Goal: Navigation & Orientation: Find specific page/section

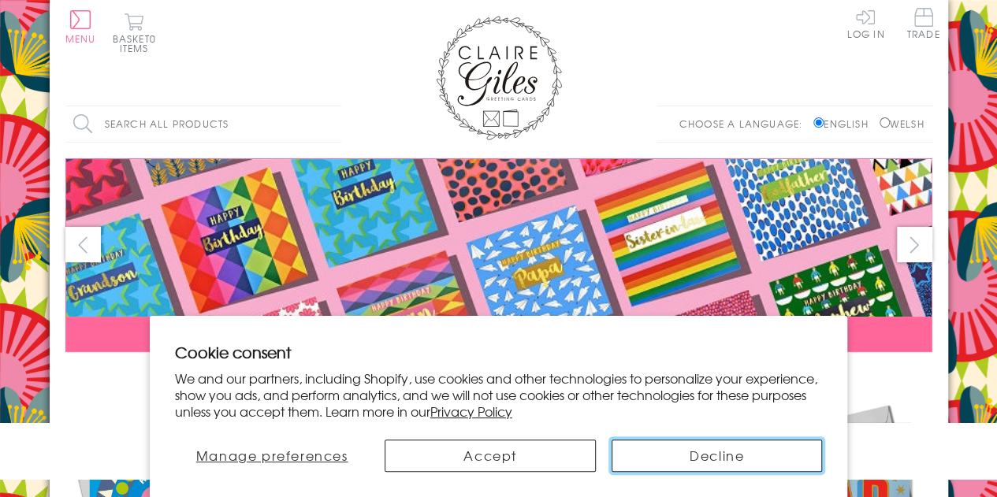
click at [697, 457] on button "Decline" at bounding box center [717, 456] width 210 height 32
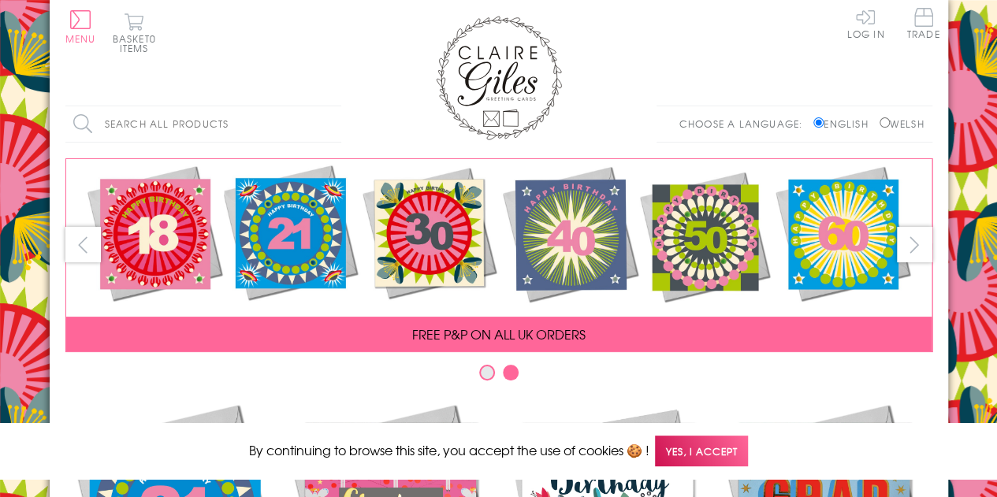
click at [911, 232] on button "next" at bounding box center [914, 244] width 35 height 35
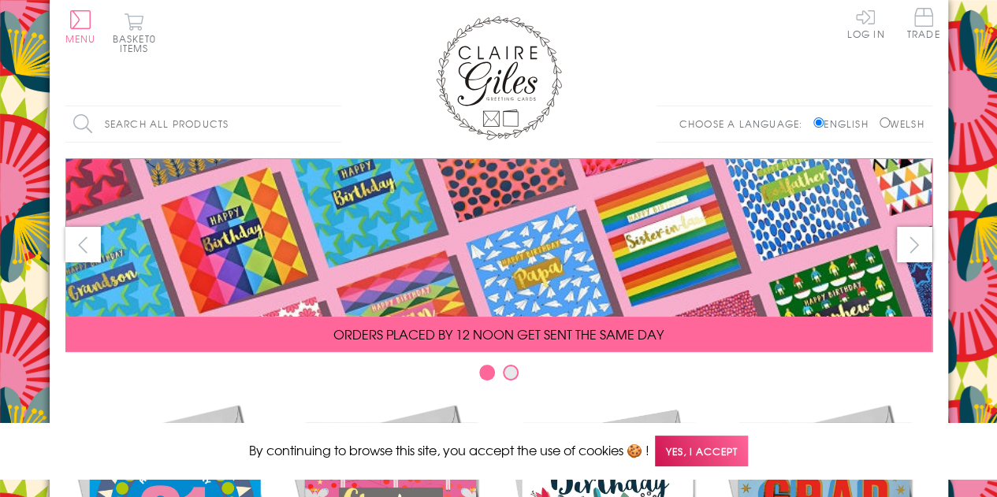
click at [911, 232] on button "next" at bounding box center [914, 244] width 35 height 35
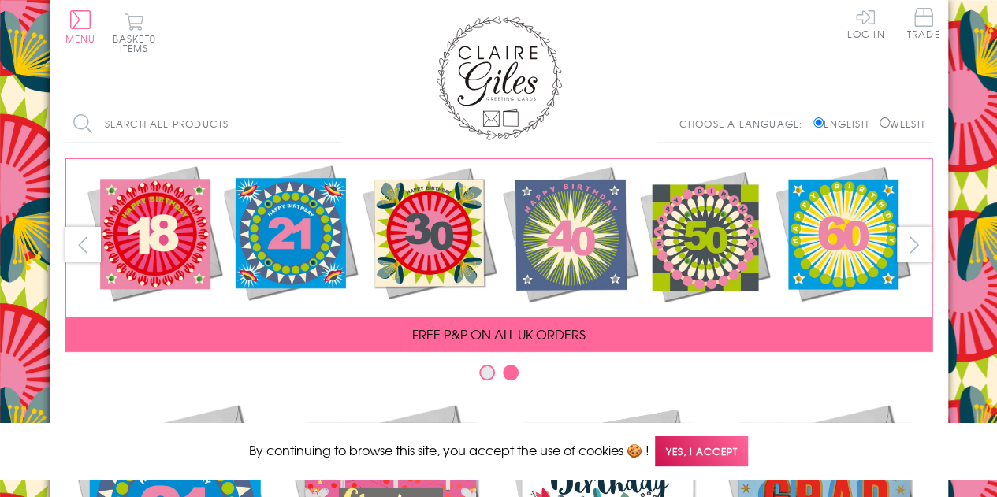
click at [88, 251] on button "prev" at bounding box center [82, 244] width 35 height 35
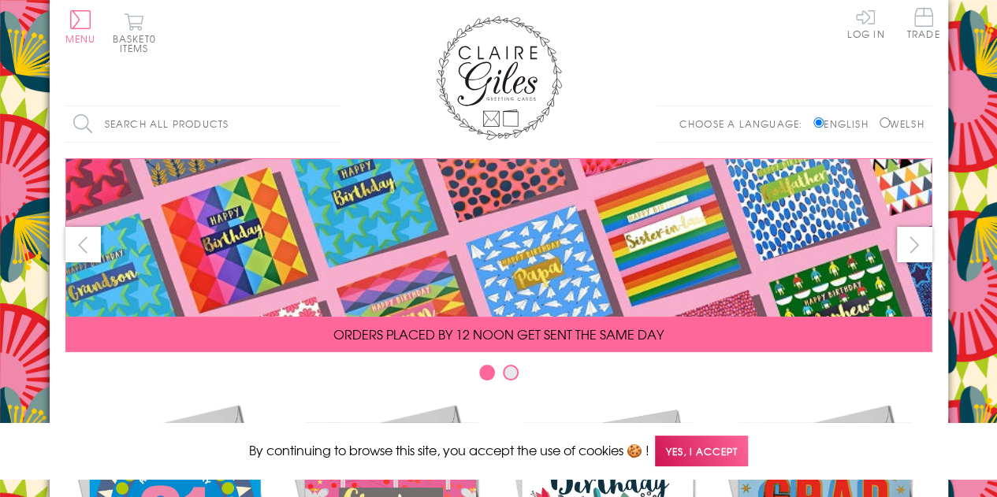
click at [906, 235] on button "next" at bounding box center [914, 244] width 35 height 35
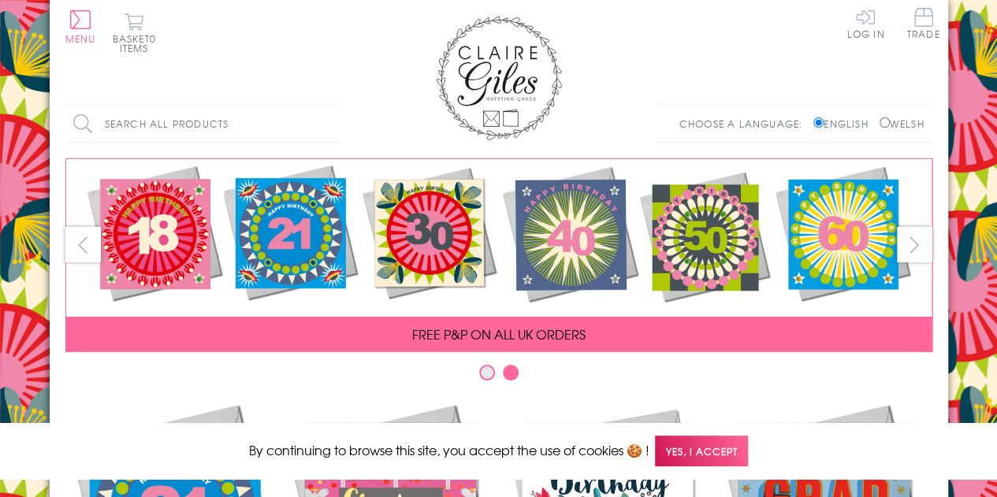
click at [906, 235] on button "next" at bounding box center [914, 244] width 35 height 35
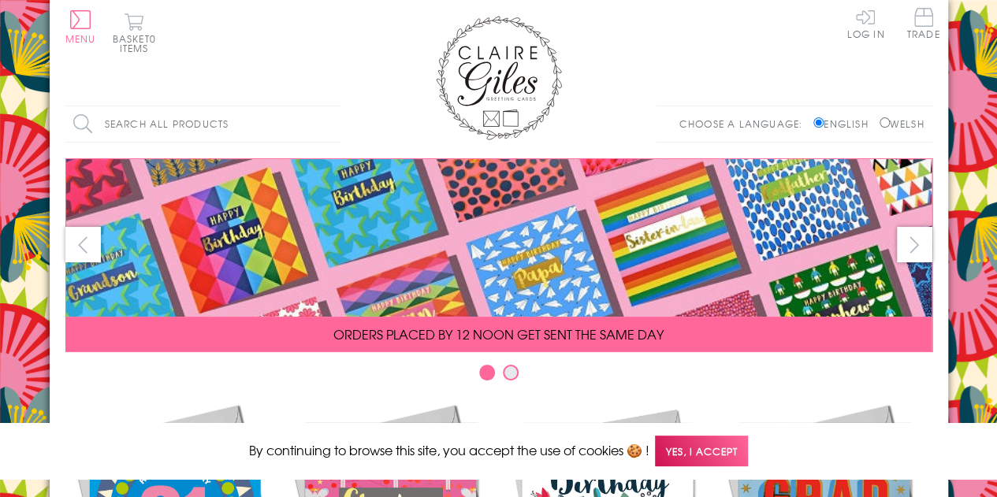
click at [906, 234] on button "next" at bounding box center [914, 244] width 35 height 35
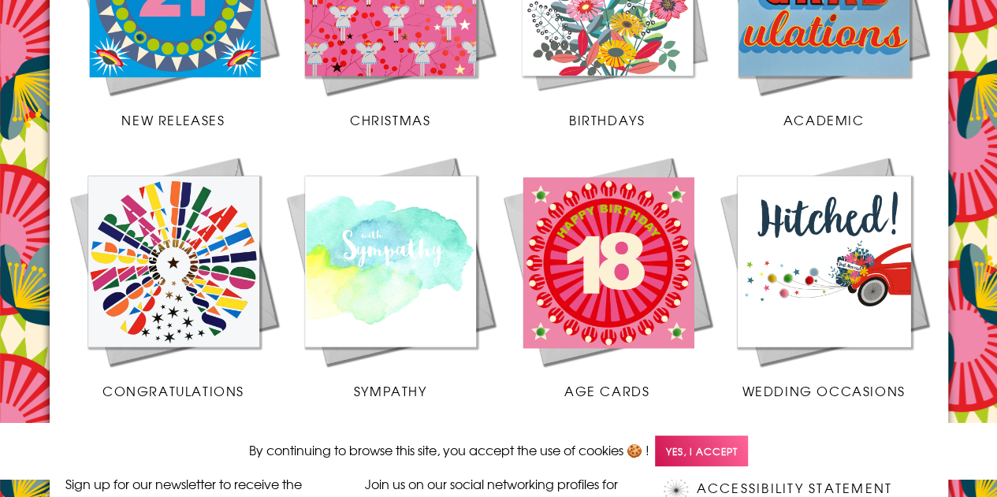
scroll to position [552, 0]
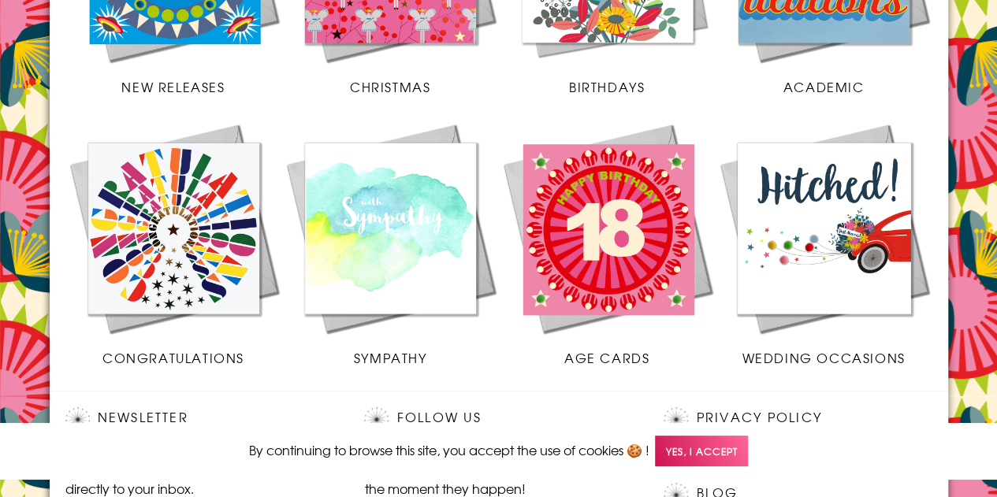
click at [193, 78] on span "New Releases" at bounding box center [172, 86] width 103 height 19
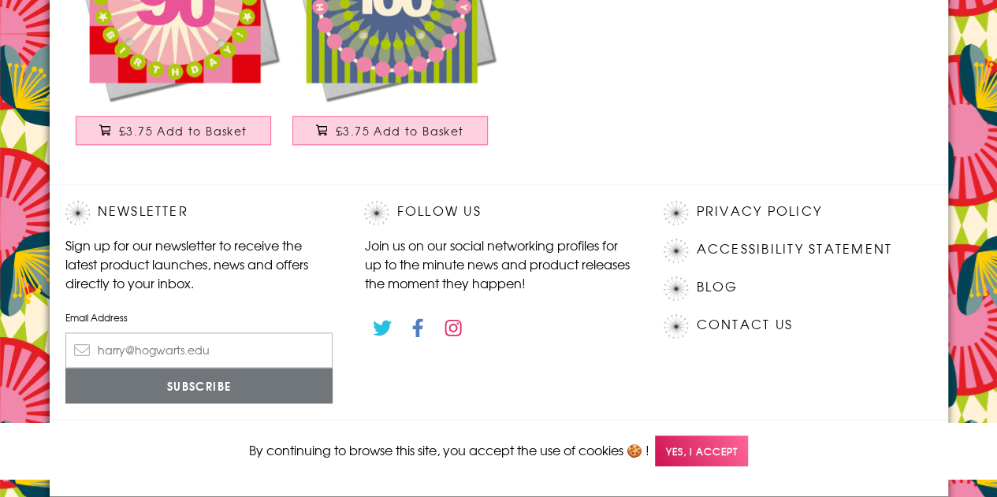
scroll to position [1002, 0]
